Goal: Task Accomplishment & Management: Complete application form

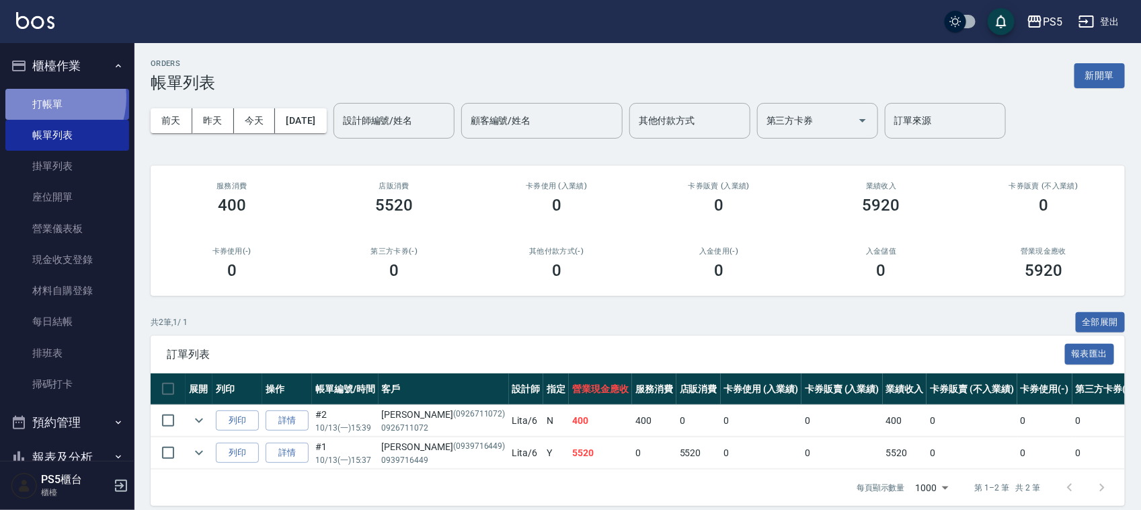
click at [46, 98] on link "打帳單" at bounding box center [67, 104] width 124 height 31
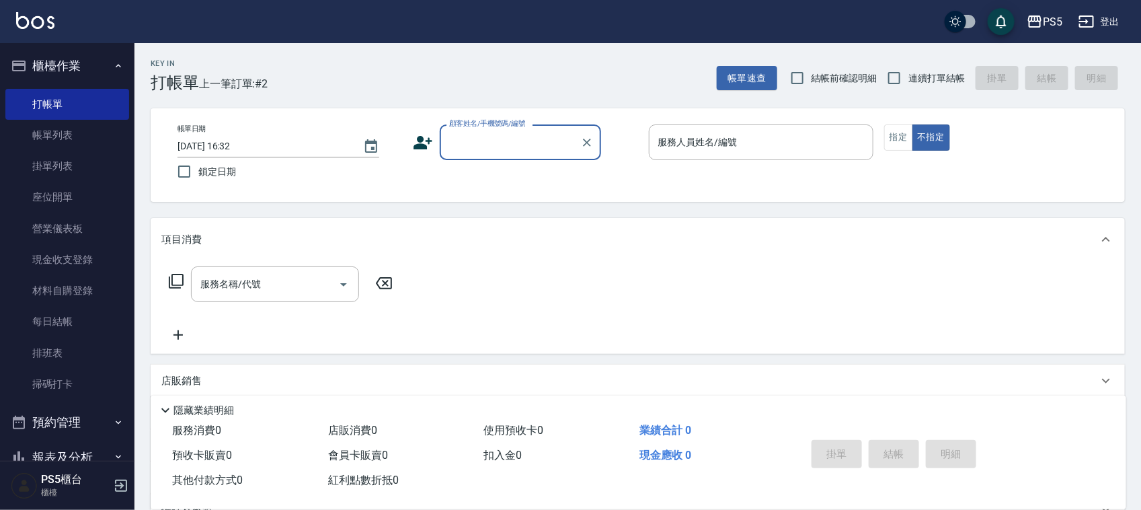
click at [465, 132] on input "顧客姓名/手機號碼/編號" at bounding box center [510, 142] width 129 height 24
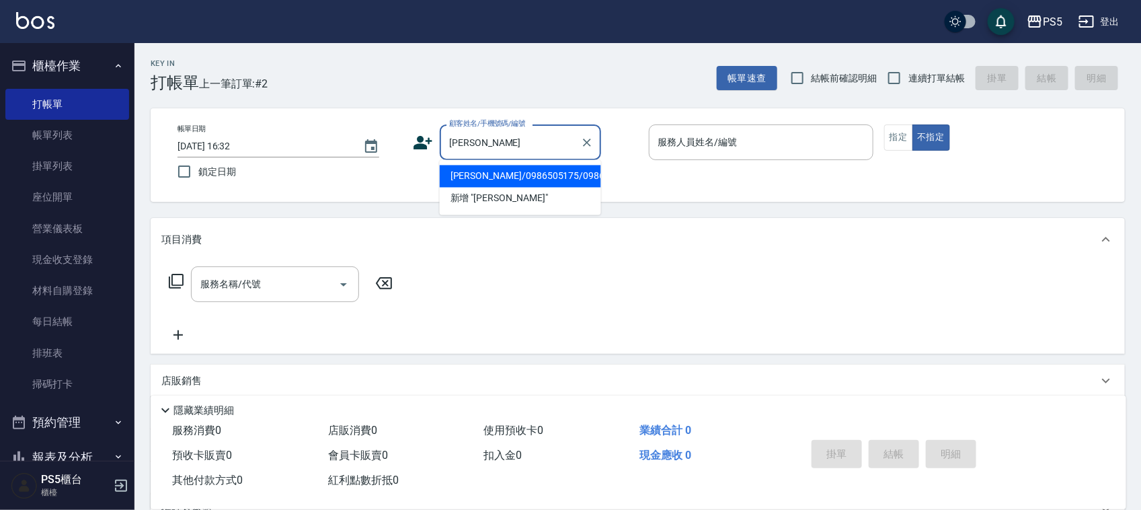
click at [479, 183] on li "[PERSON_NAME]/0986505175/0986505175" at bounding box center [520, 176] width 161 height 22
type input "[PERSON_NAME]/0986505175/0986505175"
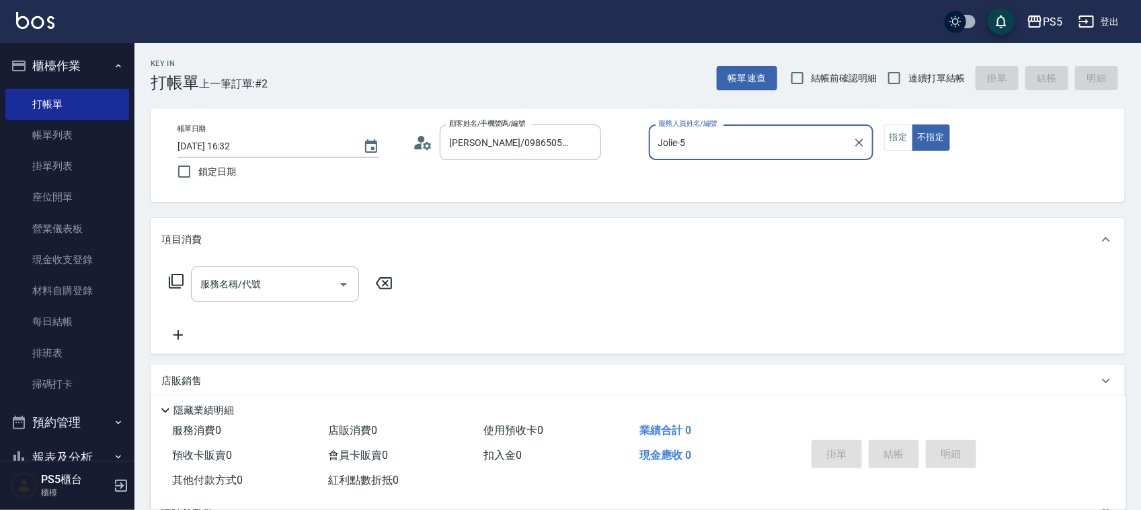
type input "Jolie-5"
click at [893, 137] on button "指定" at bounding box center [898, 137] width 29 height 26
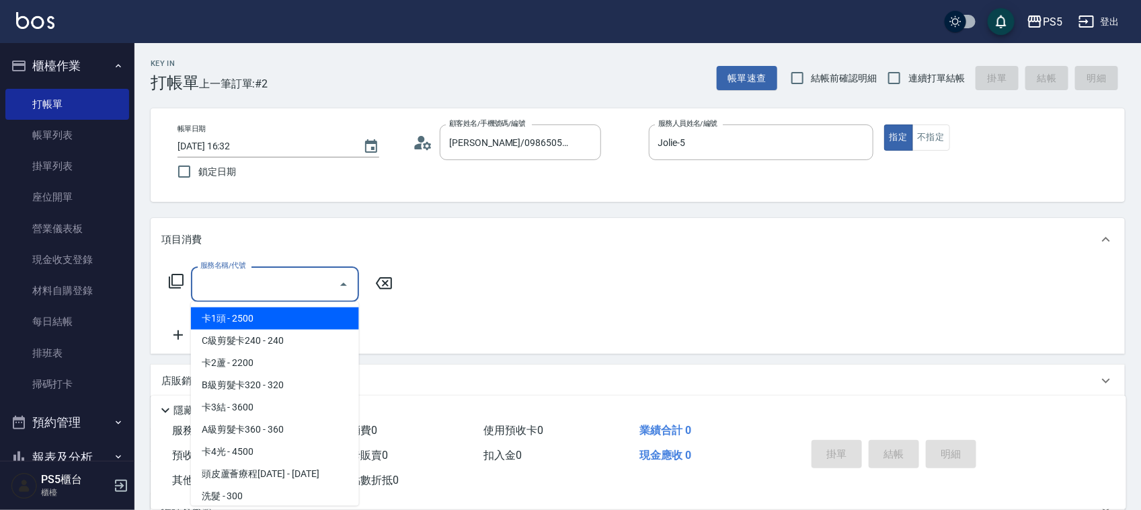
click at [253, 288] on input "服務名稱/代號" at bounding box center [265, 284] width 136 height 24
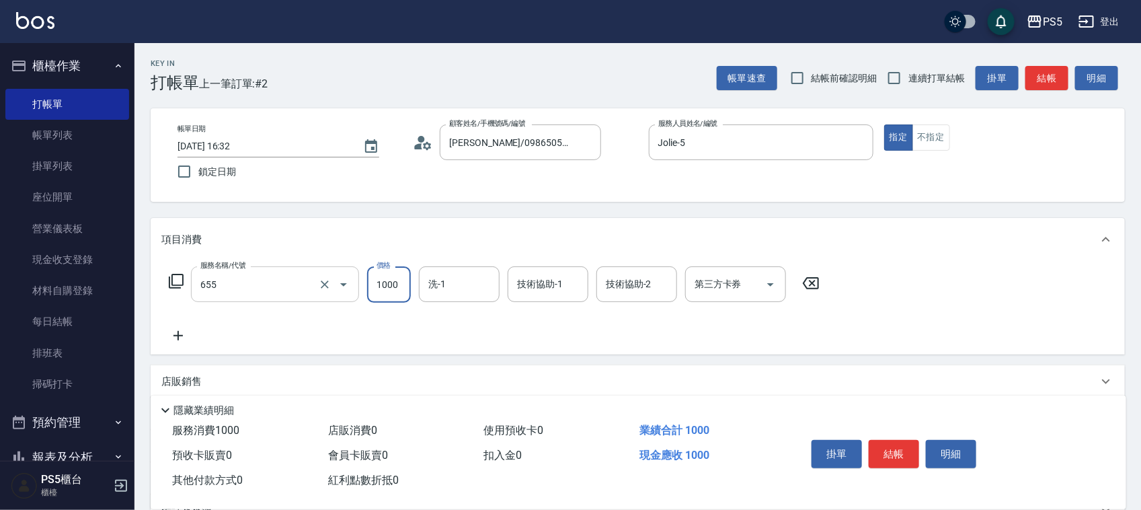
type input "拆接(655)"
type input "3000"
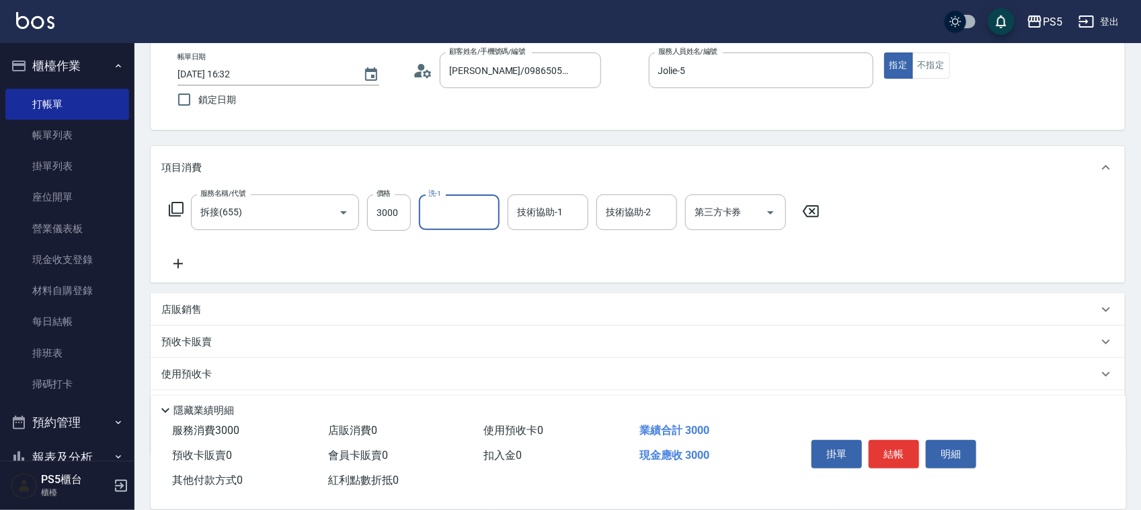
scroll to position [145, 0]
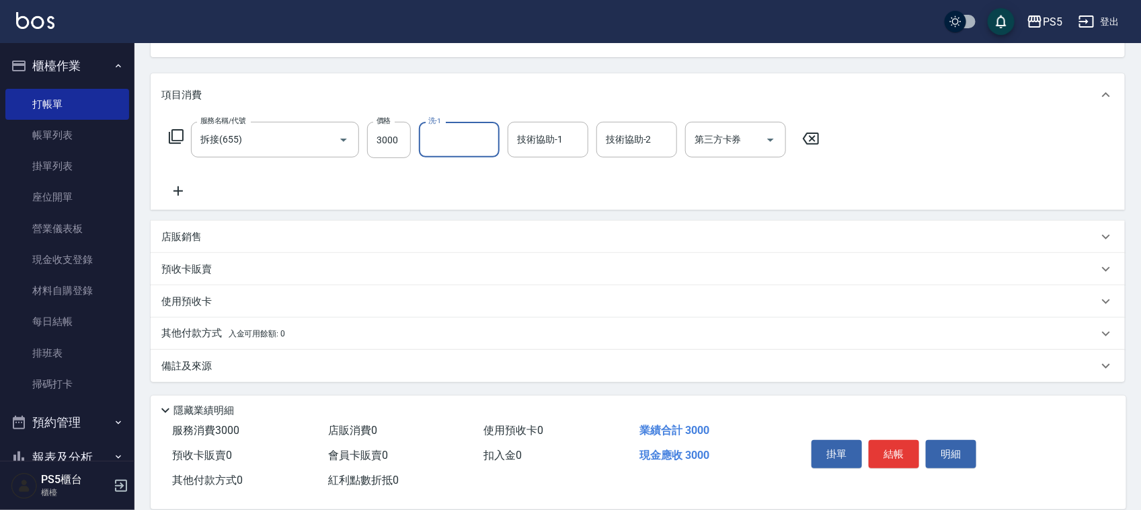
click at [194, 342] on div "其他付款方式 入金可用餘額: 0" at bounding box center [638, 333] width 974 height 32
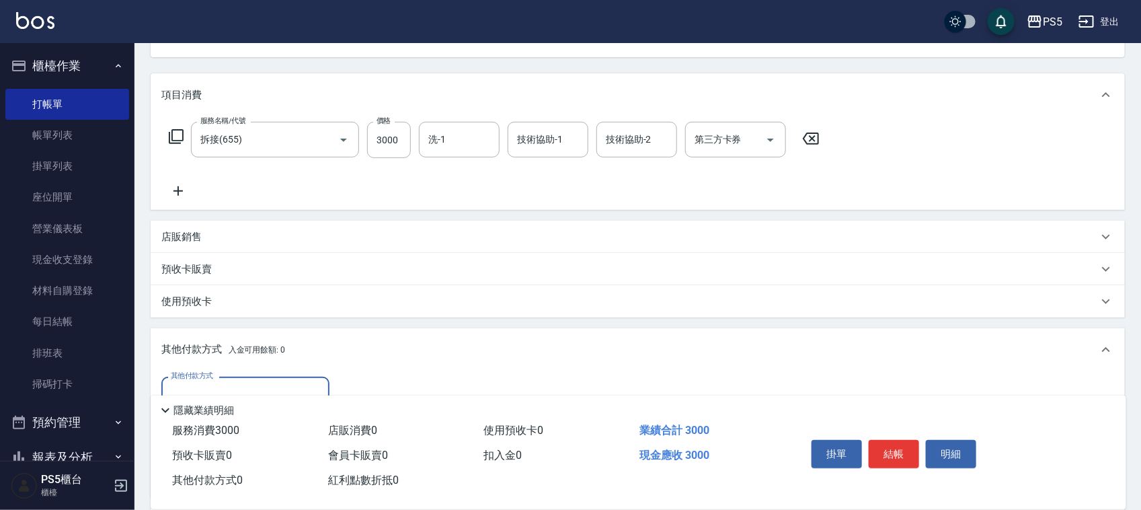
scroll to position [303, 0]
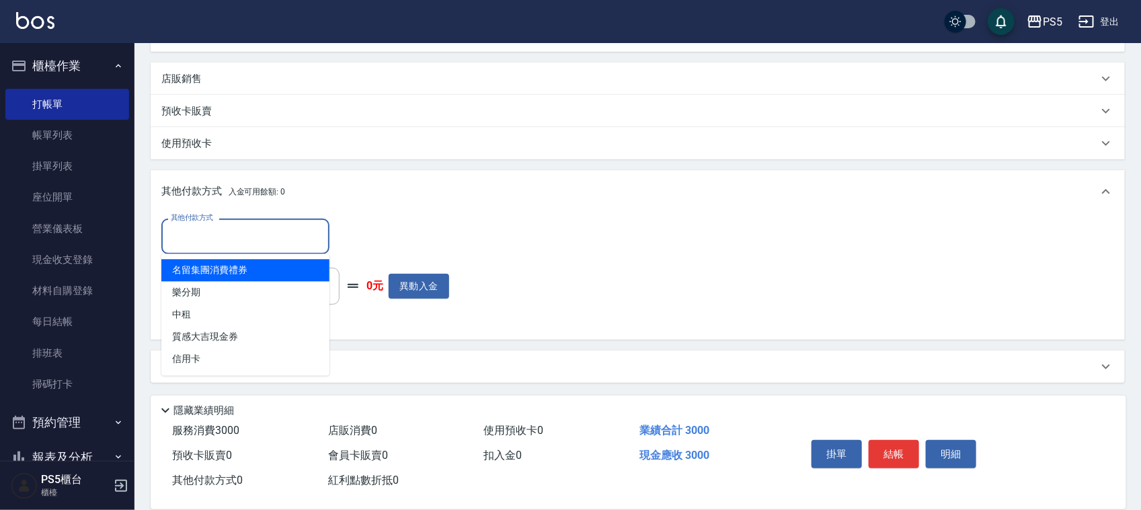
click at [229, 229] on input "其他付款方式" at bounding box center [245, 237] width 156 height 24
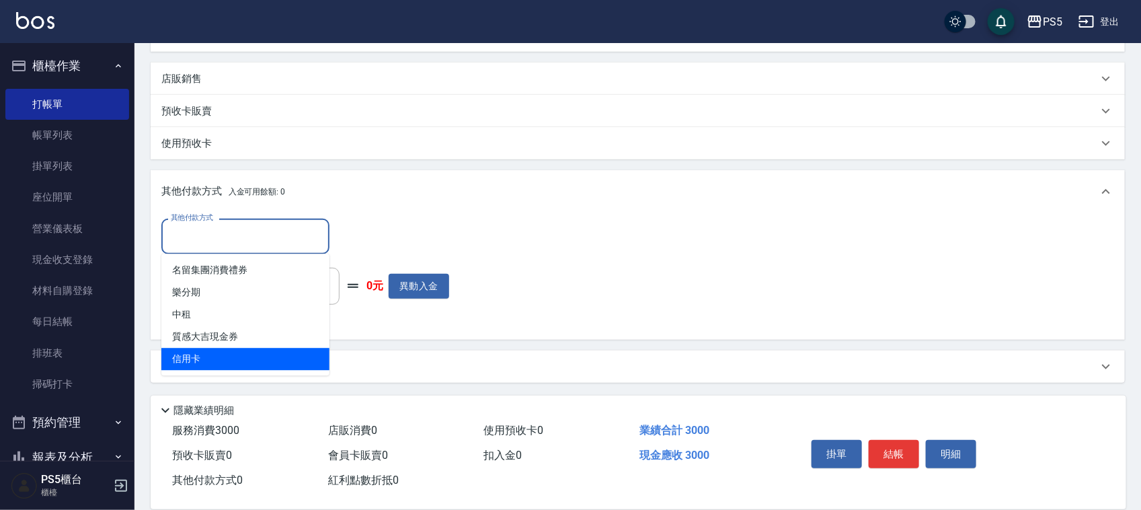
click at [213, 353] on span "信用卡" at bounding box center [245, 359] width 168 height 22
type input "信用卡"
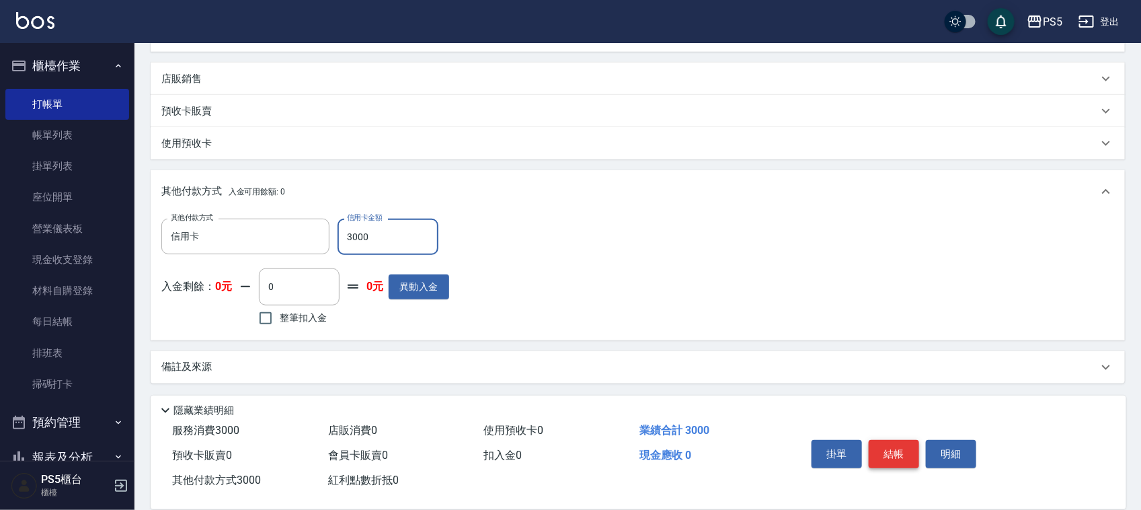
type input "3000"
click at [907, 445] on button "結帳" at bounding box center [894, 454] width 50 height 28
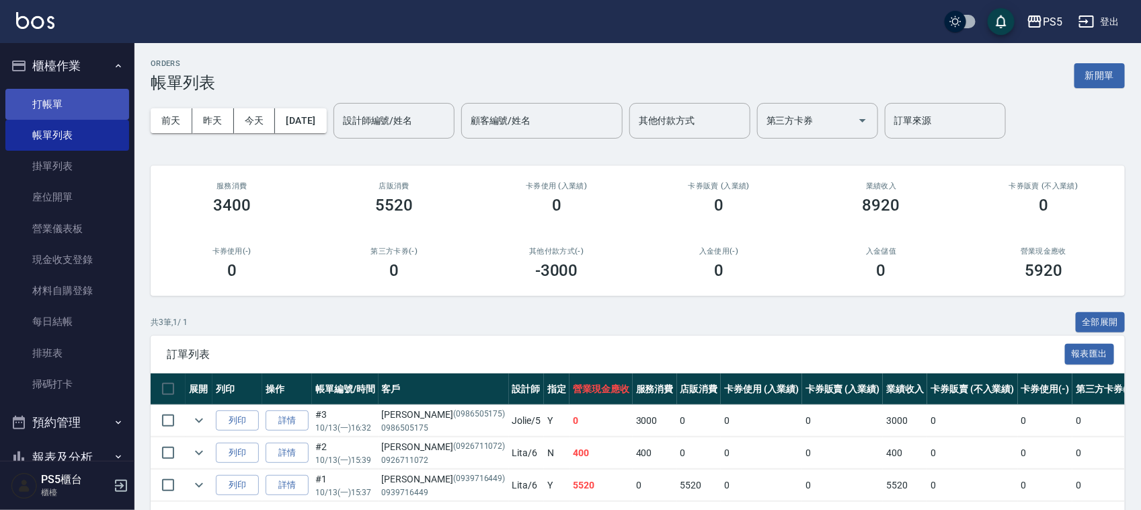
click at [77, 102] on link "打帳單" at bounding box center [67, 104] width 124 height 31
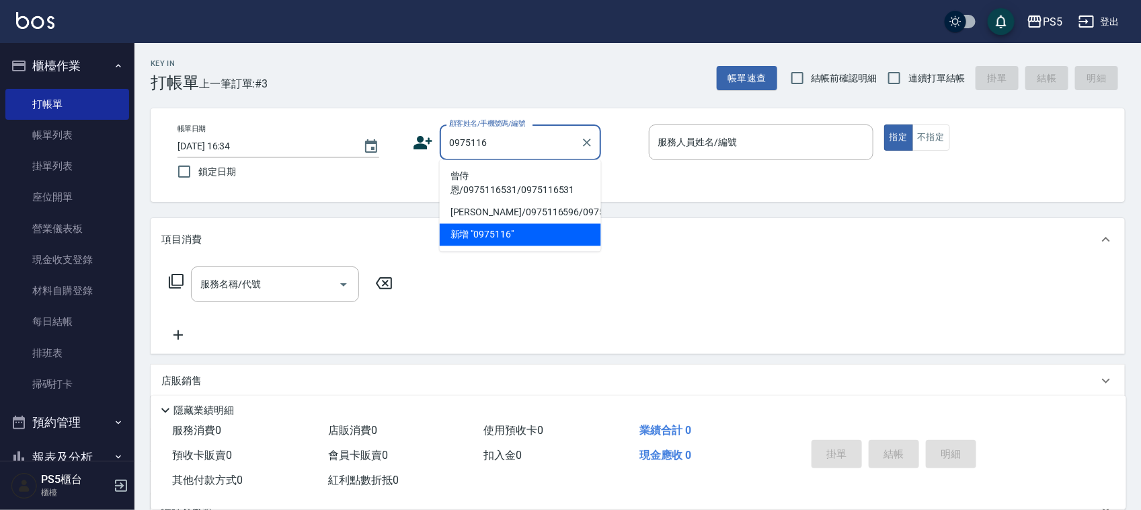
click at [490, 190] on li "曾侍恩/0975116531/0975116531" at bounding box center [520, 183] width 161 height 36
type input "曾侍恩/0975116531/0975116531"
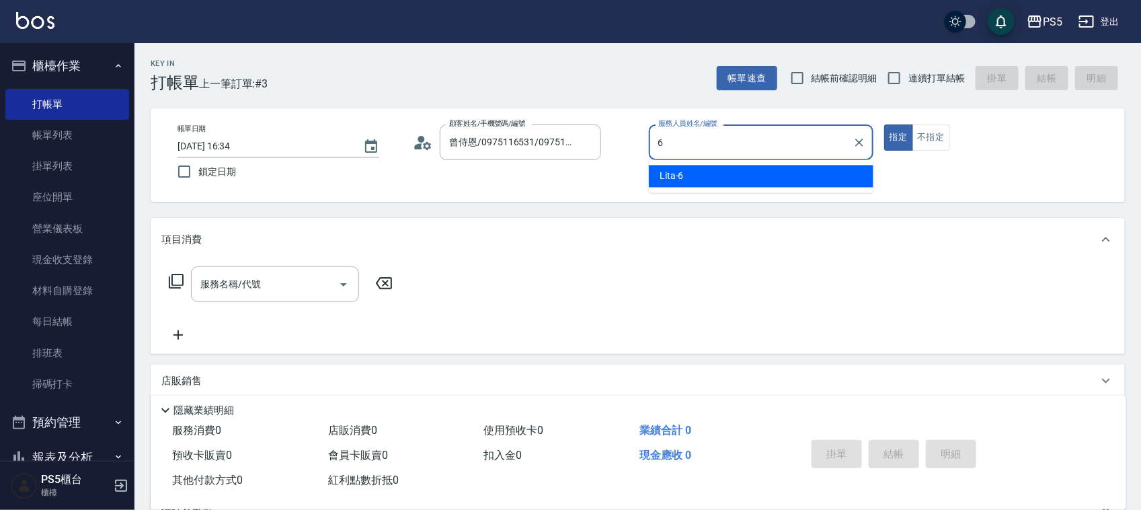
type input "Lita-6"
type button "true"
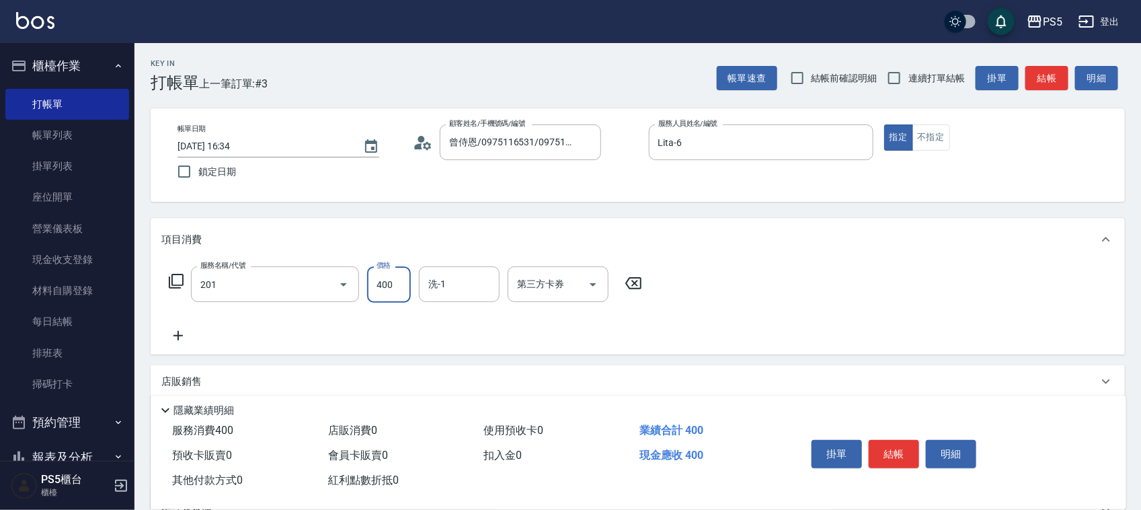
type input "洗剪400(201)"
